Goal: Navigation & Orientation: Locate item on page

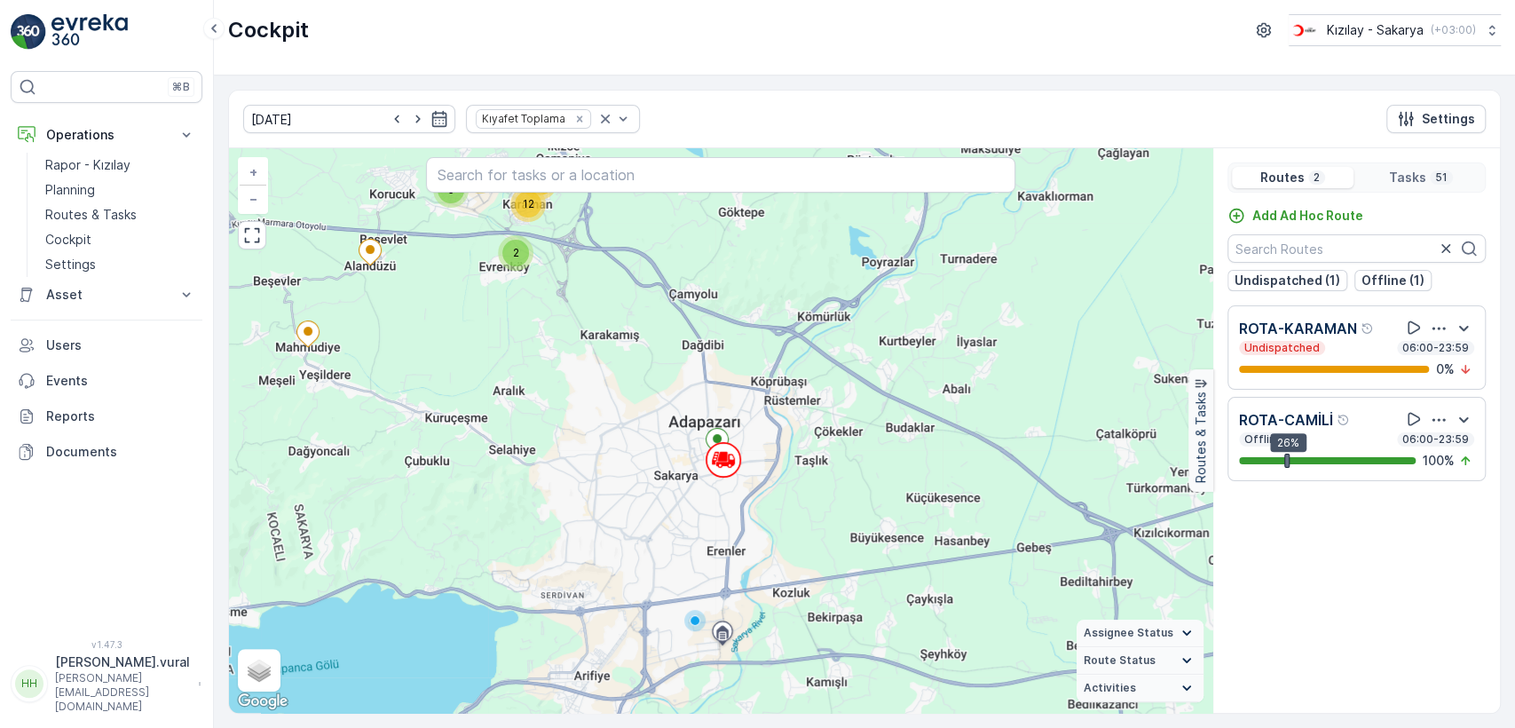
drag, startPoint x: 401, startPoint y: 294, endPoint x: 445, endPoint y: 384, distance: 100.4
click at [440, 375] on div "2 12 11 5 17 + − Satellite Roadmap Terrain Hybrid Leaflet Keyboard shortcuts Ma…" at bounding box center [721, 430] width 984 height 565
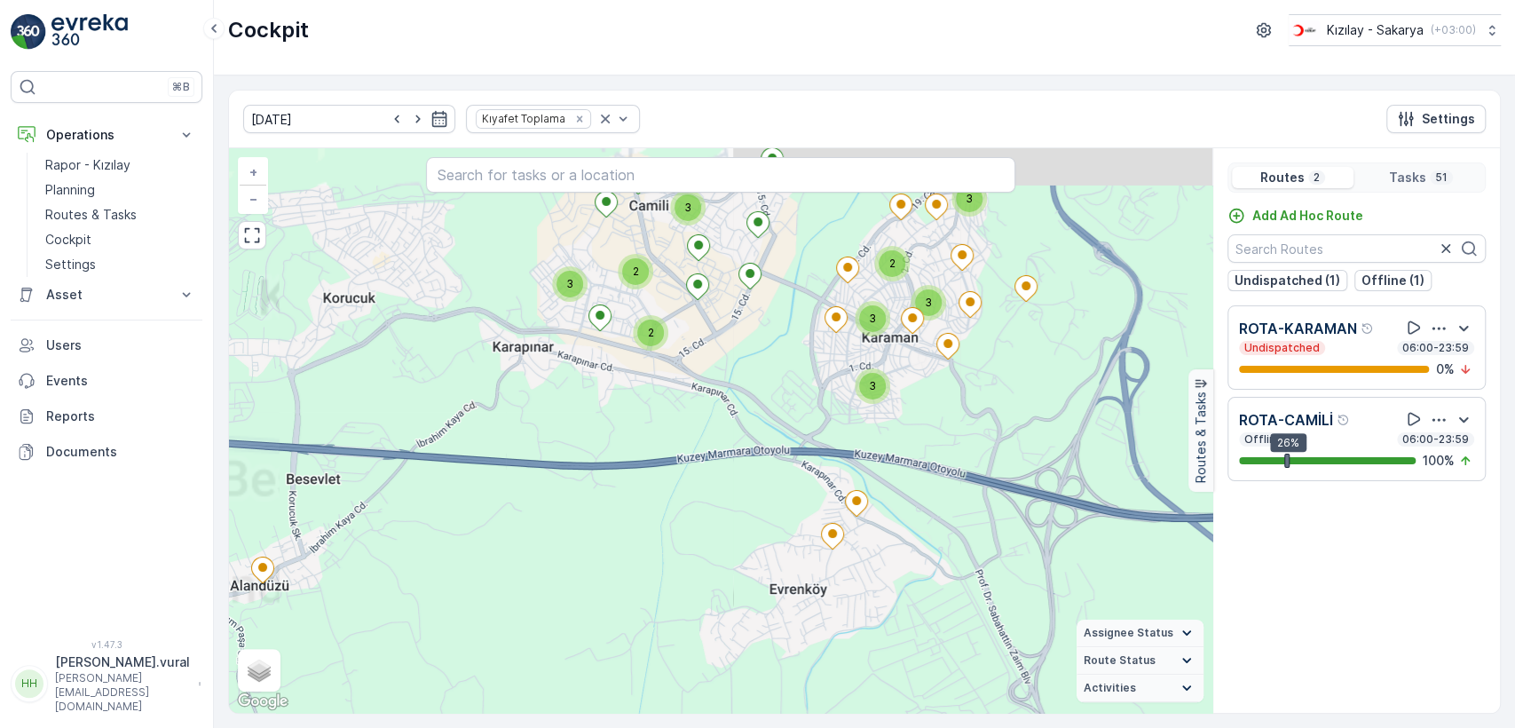
drag, startPoint x: 731, startPoint y: 393, endPoint x: 706, endPoint y: 500, distance: 109.6
click at [706, 500] on div "3 3 3 2 3 3 2 2 2 3 + − Satellite Roadmap Terrain Hybrid Leaflet Keyboard short…" at bounding box center [721, 430] width 984 height 565
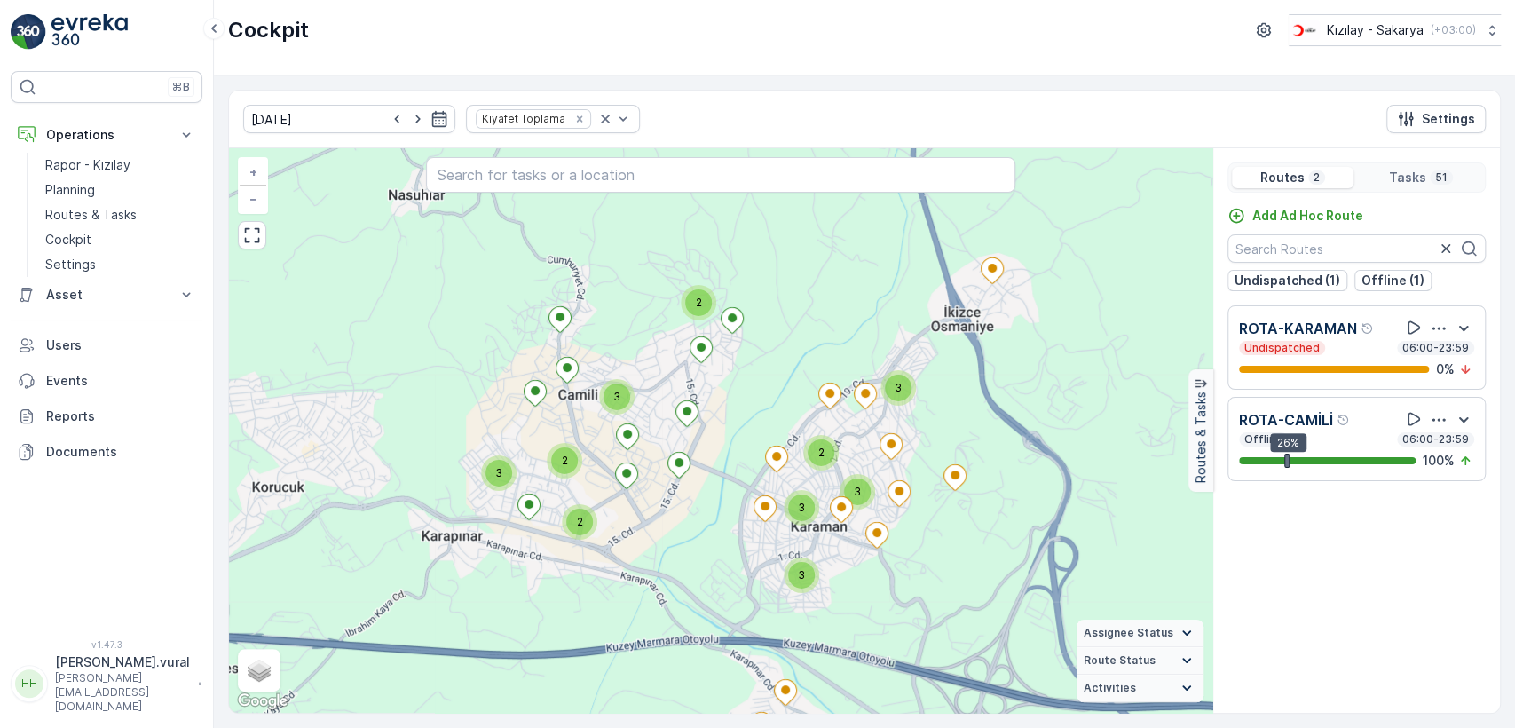
drag, startPoint x: 754, startPoint y: 359, endPoint x: 720, endPoint y: 496, distance: 141.7
click at [721, 496] on div "3 3 3 2 3 3 2 2 2 3 + − Satellite Roadmap Terrain Hybrid Leaflet Keyboard short…" at bounding box center [721, 430] width 984 height 565
click at [720, 496] on div "3 3 3 2 3 3 2 2 2 3 + − Satellite Roadmap Terrain Hybrid Leaflet Keyboard short…" at bounding box center [721, 430] width 984 height 565
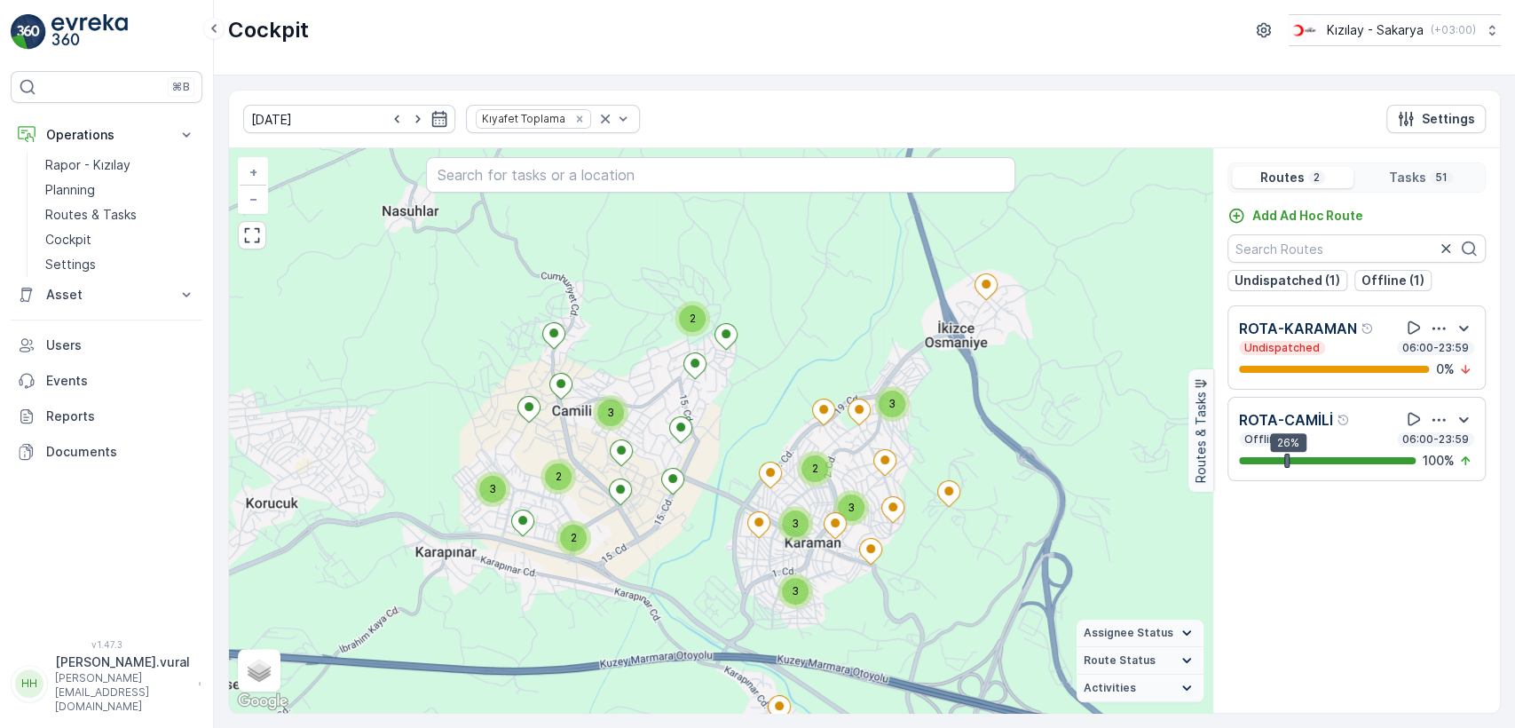
click at [683, 604] on div "3 3 3 2 3 3 2 2 2 3 + − Satellite Roadmap Terrain Hybrid Leaflet Keyboard short…" at bounding box center [721, 430] width 984 height 565
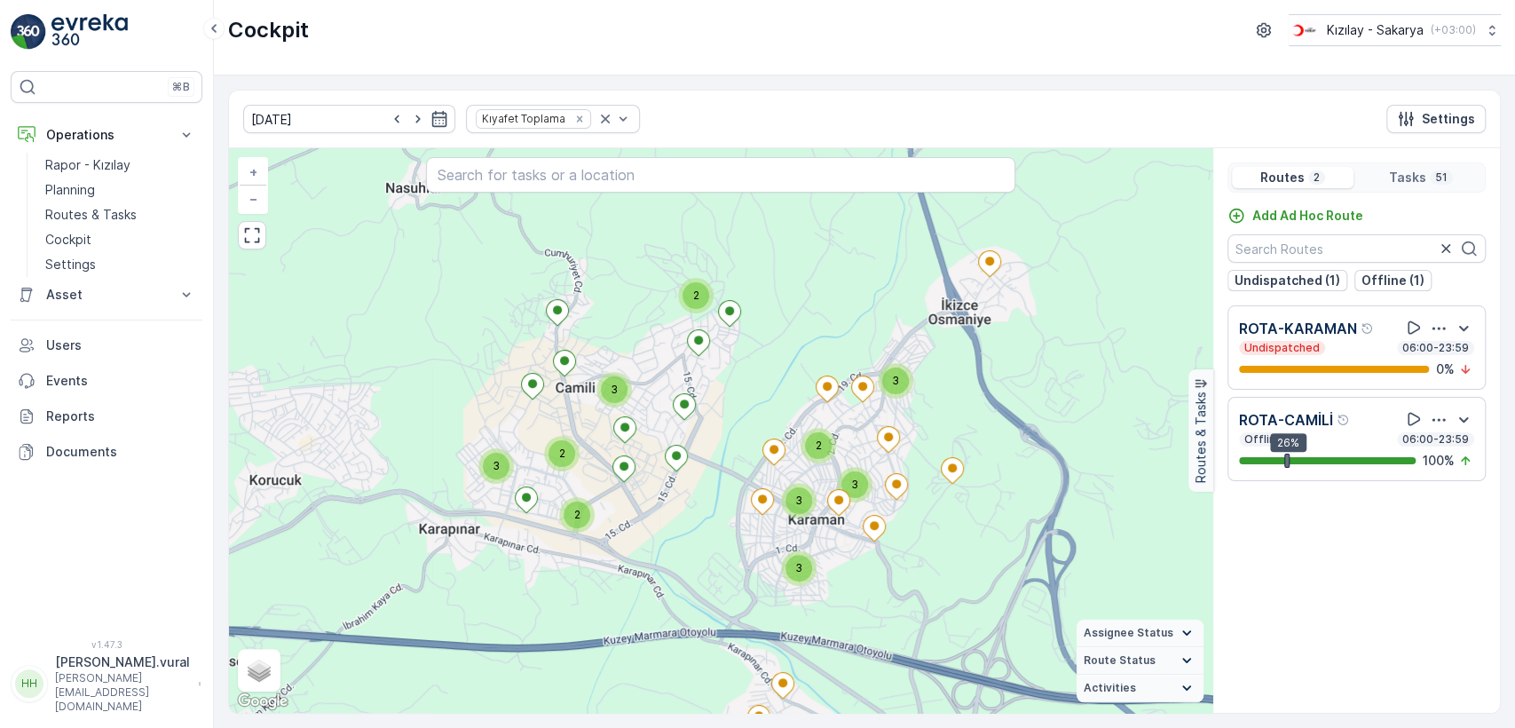
drag, startPoint x: 683, startPoint y: 604, endPoint x: 705, endPoint y: 484, distance: 121.7
click at [703, 501] on div "3 3 3 2 3 3 2 2 2 3 + − Satellite Roadmap Terrain Hybrid Leaflet Keyboard short…" at bounding box center [721, 430] width 984 height 565
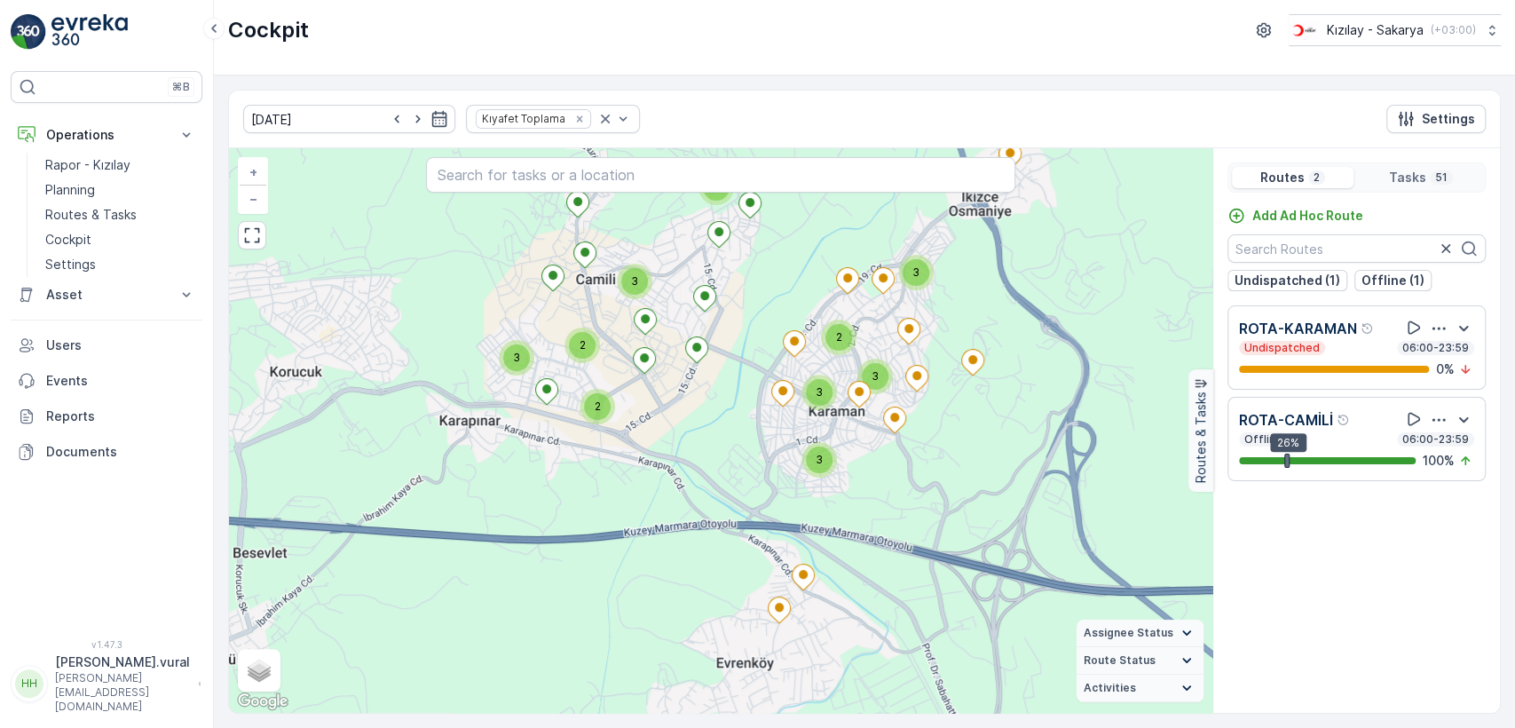
drag, startPoint x: 641, startPoint y: 554, endPoint x: 686, endPoint y: 508, distance: 64.7
click at [681, 511] on div "3 3 3 2 3 3 2 2 2 3 + − Satellite Roadmap Terrain Hybrid Leaflet Keyboard short…" at bounding box center [721, 430] width 984 height 565
click at [702, 492] on div "3 3 3 2 3 3 2 2 2 3 + − Satellite Roadmap Terrain Hybrid Leaflet Keyboard short…" at bounding box center [721, 430] width 984 height 565
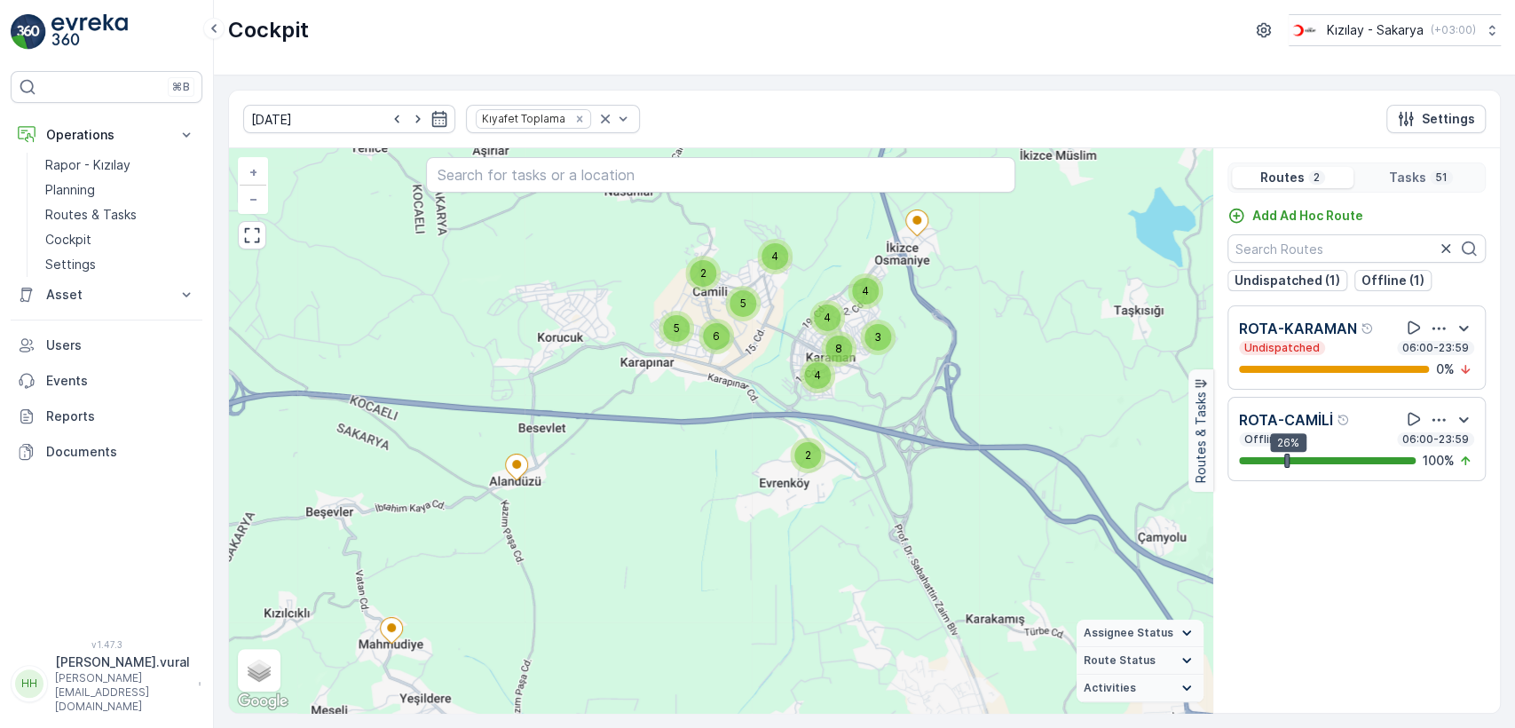
drag, startPoint x: 659, startPoint y: 552, endPoint x: 711, endPoint y: 451, distance: 113.9
click at [710, 454] on div "2 8 4 4 4 3 5 2 4 6 5 + − Satellite Roadmap Terrain Hybrid Leaflet Keyboard sho…" at bounding box center [721, 430] width 984 height 565
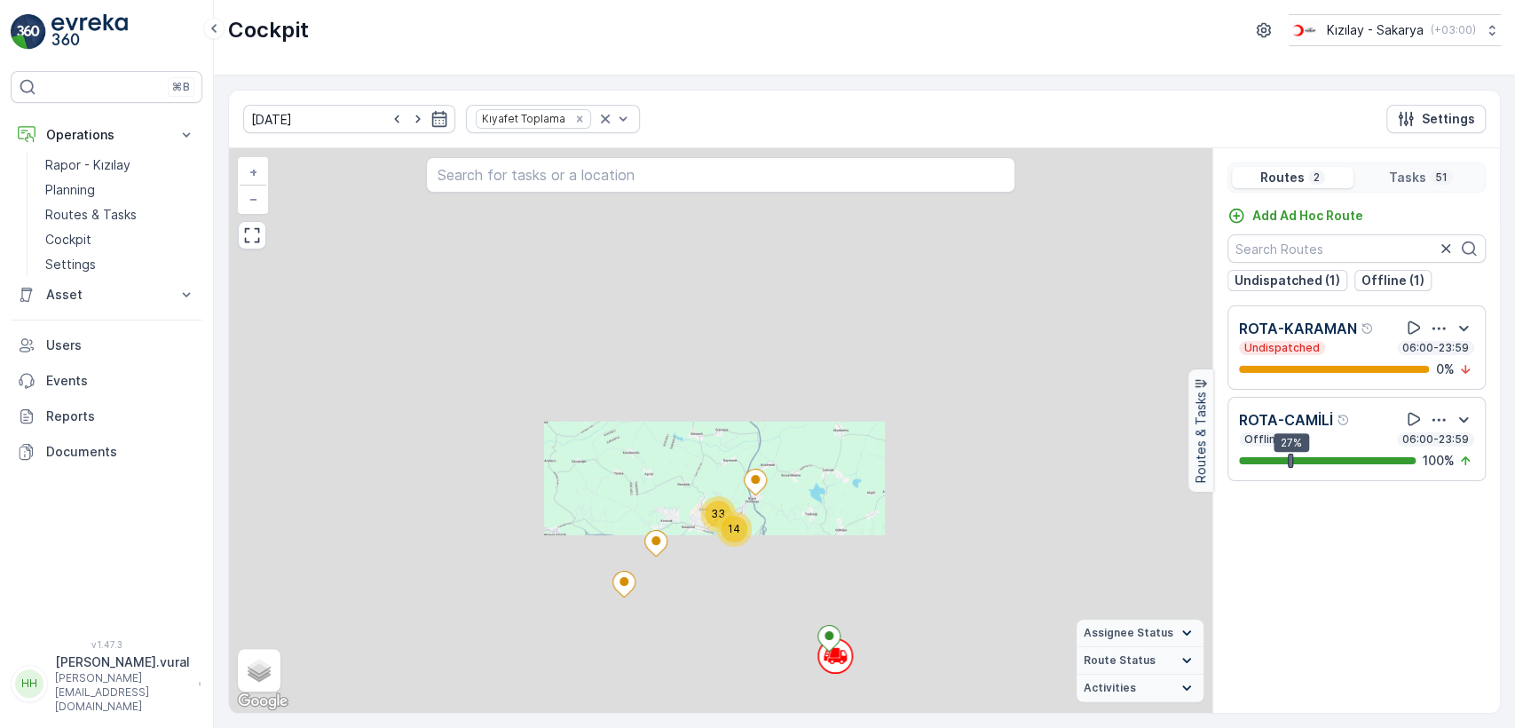
drag, startPoint x: 778, startPoint y: 639, endPoint x: 739, endPoint y: 478, distance: 166.4
click at [739, 484] on div "2 8 4 4 4 3 5 2 4 6 5 14 33 + − Satellite Roadmap Terrain Hybrid Leaflet Keyboa…" at bounding box center [721, 430] width 984 height 565
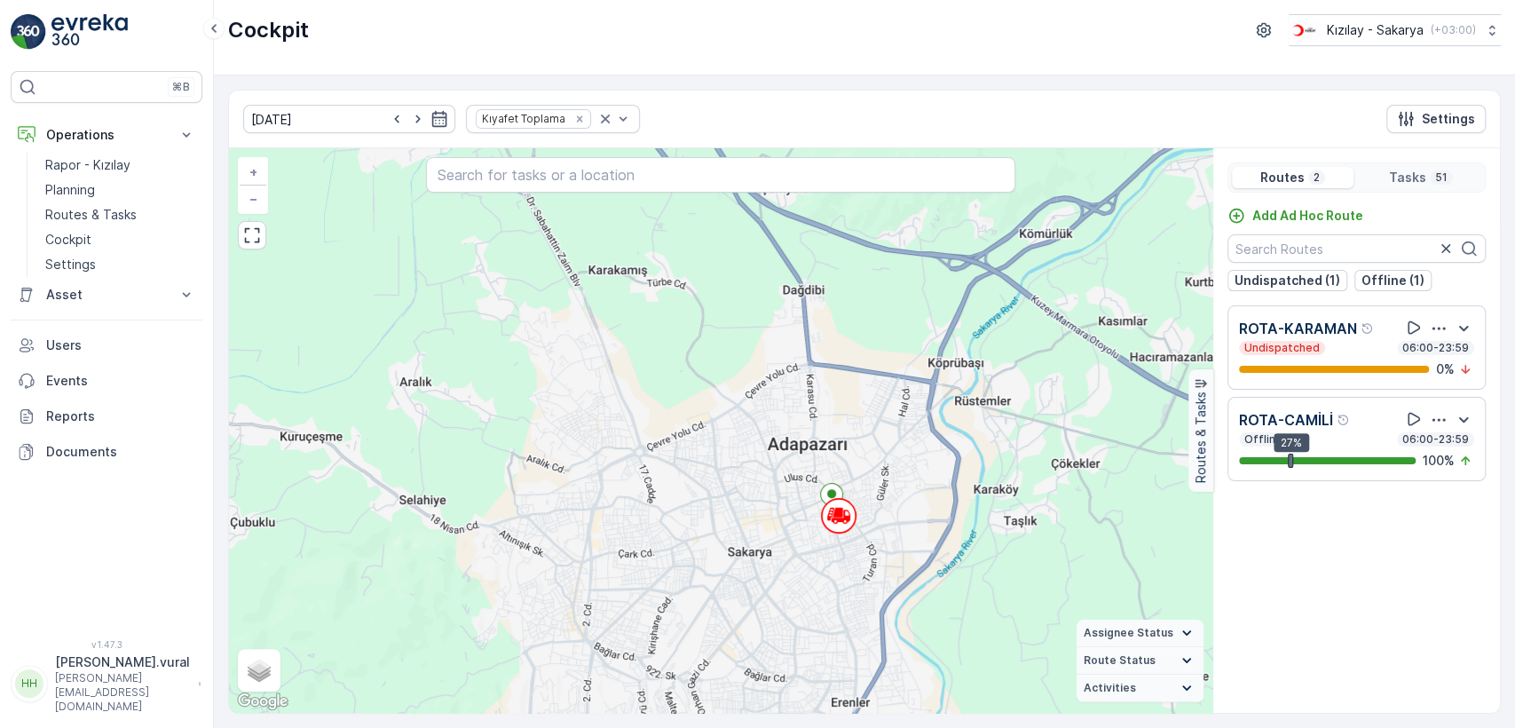
drag, startPoint x: 762, startPoint y: 551, endPoint x: 675, endPoint y: 435, distance: 145.8
click at [686, 442] on div "2 8 4 4 4 3 5 2 4 6 5 + − Satellite Roadmap Terrain Hybrid Leaflet Keyboard sho…" at bounding box center [721, 430] width 984 height 565
